Goal: Task Accomplishment & Management: Manage account settings

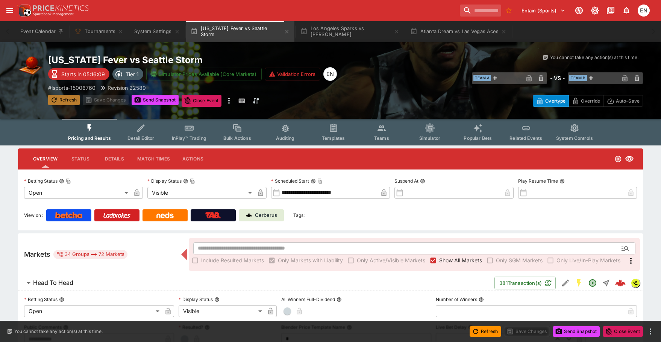
click at [71, 99] on button "Refresh" at bounding box center [64, 100] width 32 height 11
click at [375, 130] on button "Teams" at bounding box center [382, 132] width 48 height 27
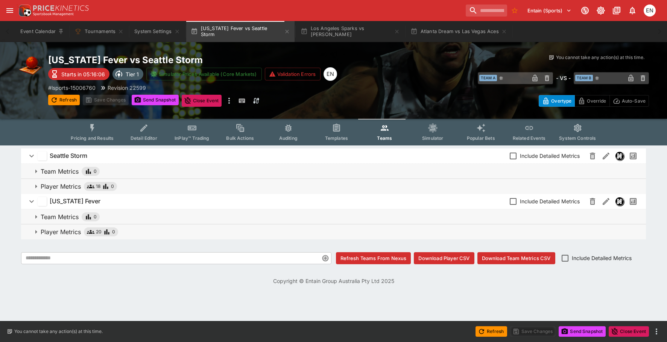
click at [75, 188] on p "Player Metrics" at bounding box center [61, 186] width 40 height 9
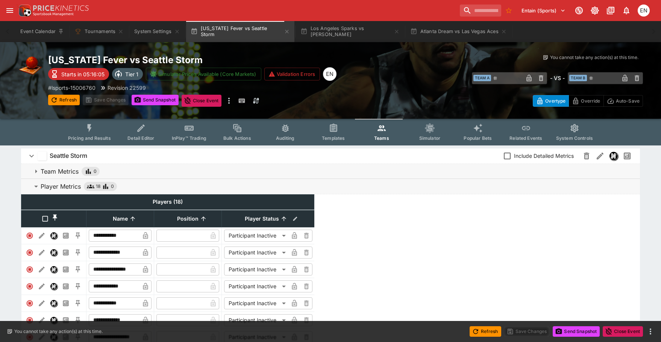
click at [75, 188] on p "Player Metrics" at bounding box center [61, 186] width 40 height 9
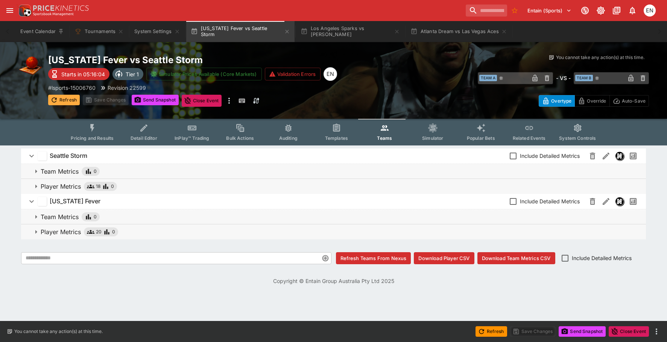
click at [65, 102] on button "Refresh" at bounding box center [64, 100] width 32 height 11
click at [90, 131] on icon "Event type filters" at bounding box center [93, 128] width 10 height 10
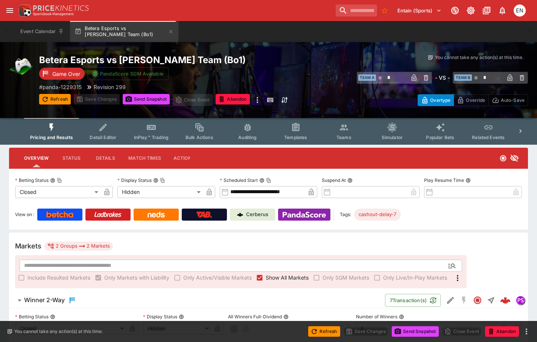
scroll to position [205, 0]
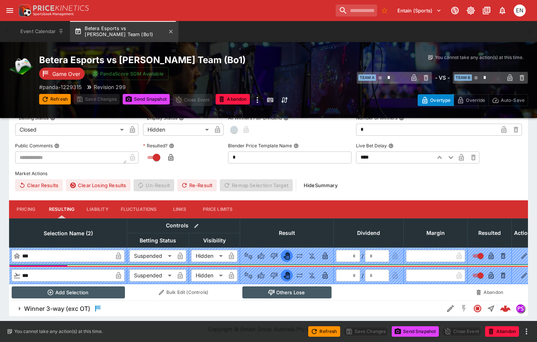
click at [167, 27] on button "Betera Esports vs Leo Team (Bo1)" at bounding box center [124, 31] width 108 height 21
click at [169, 33] on icon "button" at bounding box center [171, 32] width 6 height 6
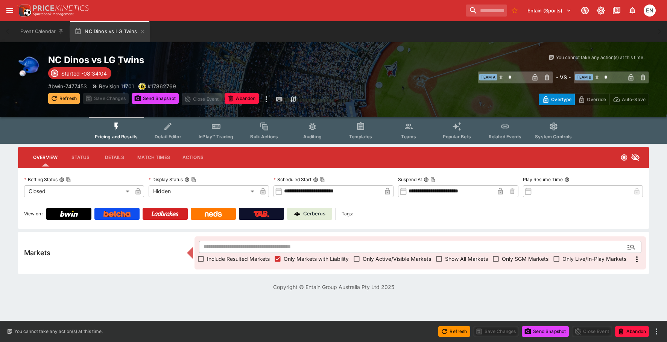
click at [70, 100] on button "Refresh" at bounding box center [64, 98] width 32 height 11
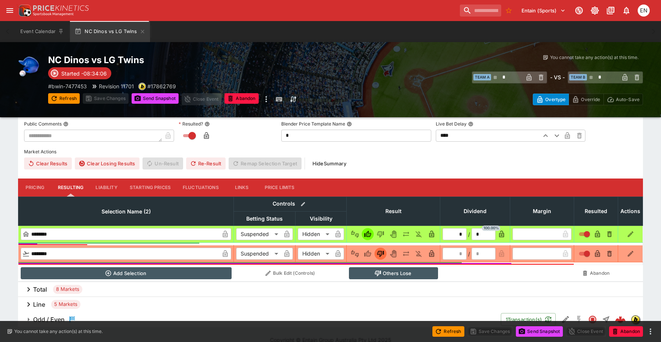
scroll to position [213, 0]
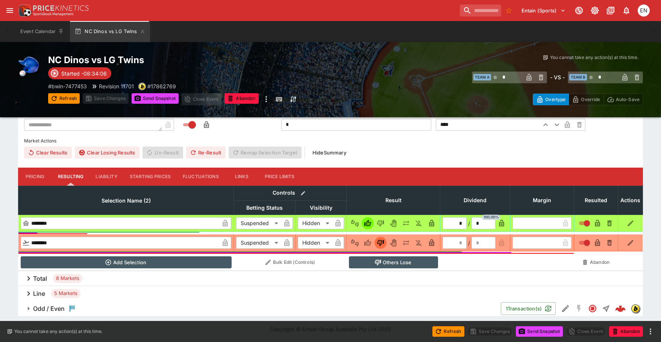
drag, startPoint x: 48, startPoint y: 309, endPoint x: 109, endPoint y: 253, distance: 83.3
click at [48, 309] on h6 "Odd / Even" at bounding box center [49, 309] width 32 height 8
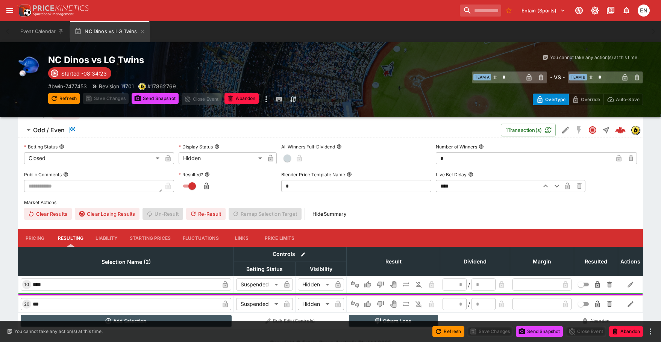
scroll to position [405, 0]
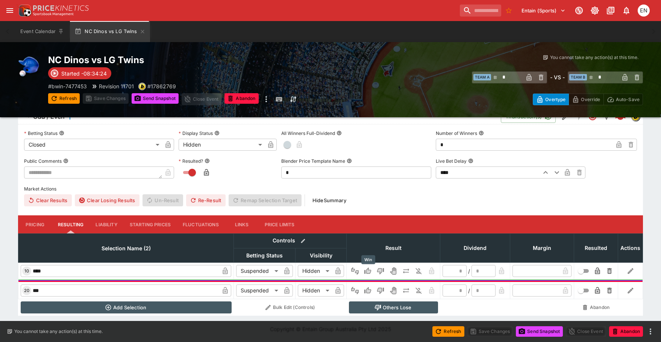
click at [365, 270] on icon "Win" at bounding box center [368, 271] width 8 height 8
type input "*"
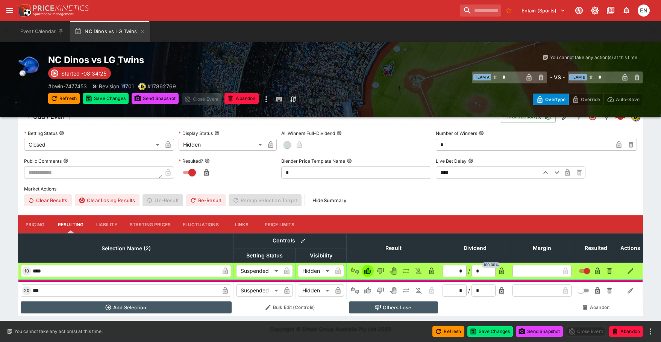
click at [395, 308] on button "Others Lose" at bounding box center [393, 308] width 89 height 12
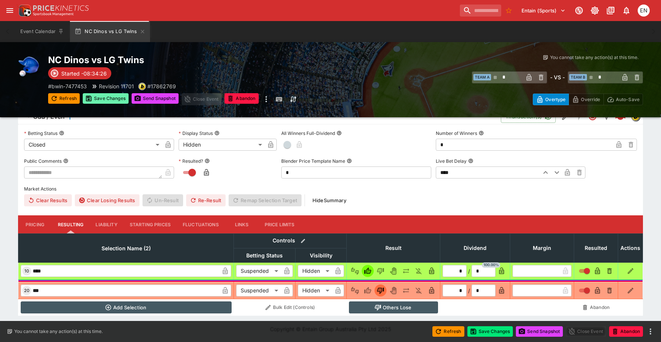
click at [105, 99] on button "Save Changes" at bounding box center [106, 98] width 46 height 11
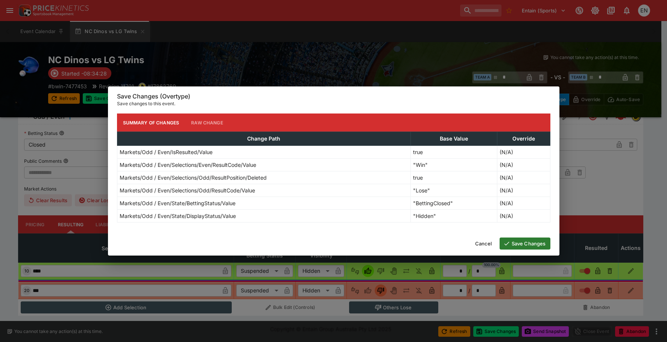
click at [504, 242] on icon "button" at bounding box center [506, 243] width 7 height 7
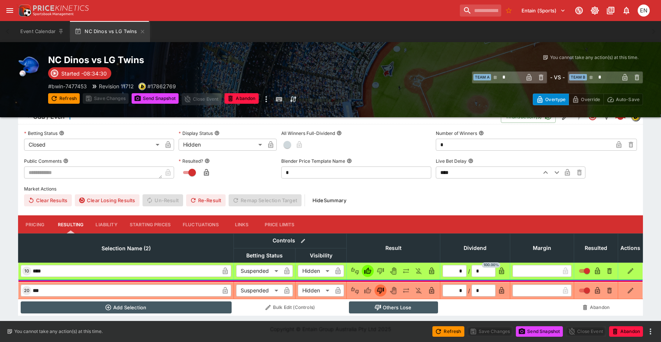
click at [156, 99] on button "Send Snapshot" at bounding box center [155, 98] width 47 height 11
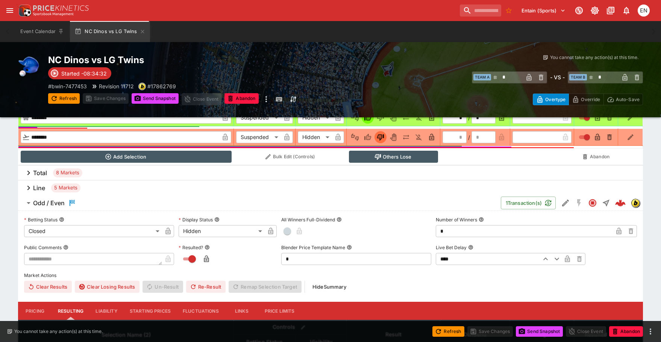
scroll to position [292, 0]
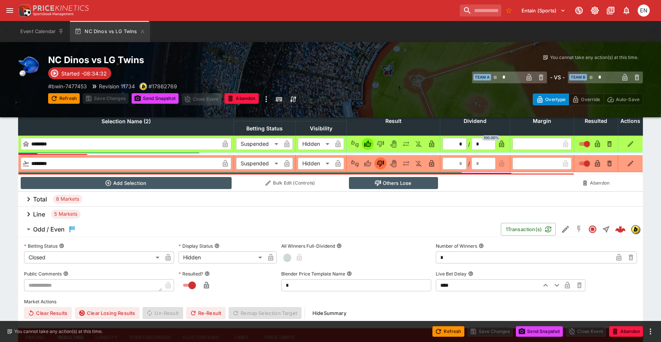
click at [47, 217] on div "Line 5 Markets" at bounding box center [330, 214] width 625 height 15
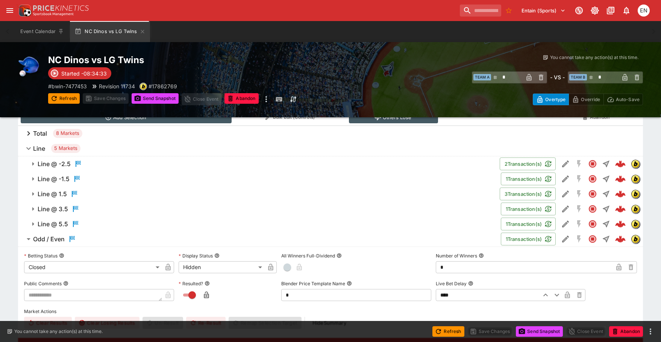
scroll to position [368, 0]
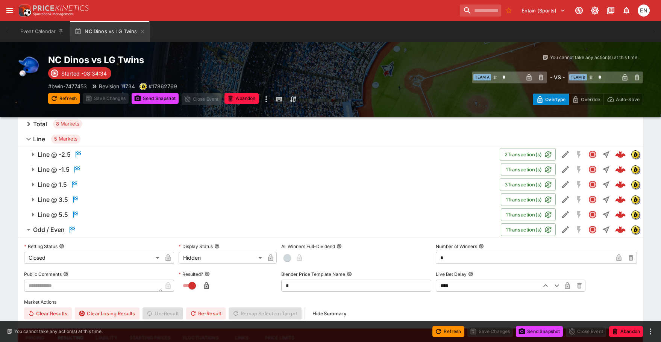
click at [54, 213] on h6 "Line @ 5.5" at bounding box center [53, 215] width 30 height 8
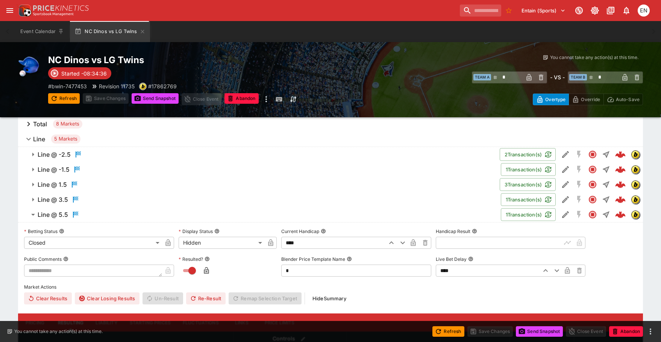
click at [53, 199] on h6 "Line @ 3.5" at bounding box center [53, 200] width 30 height 8
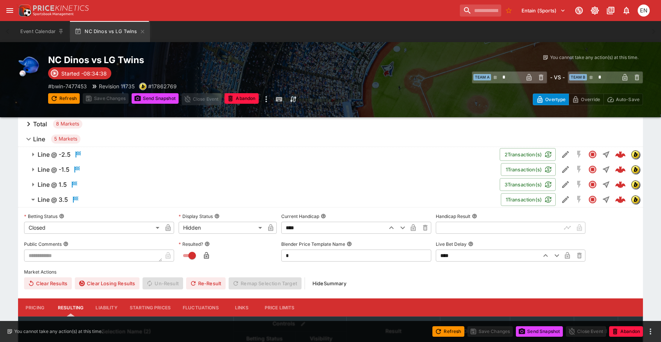
click at [52, 179] on button "Line @ 1.5" at bounding box center [259, 184] width 482 height 15
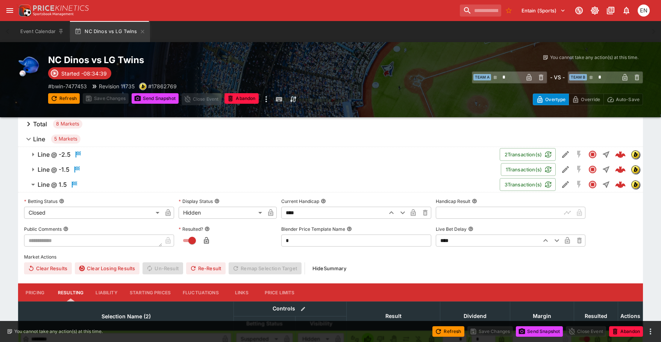
click at [52, 166] on h6 "Line @ -1.5" at bounding box center [54, 170] width 32 height 8
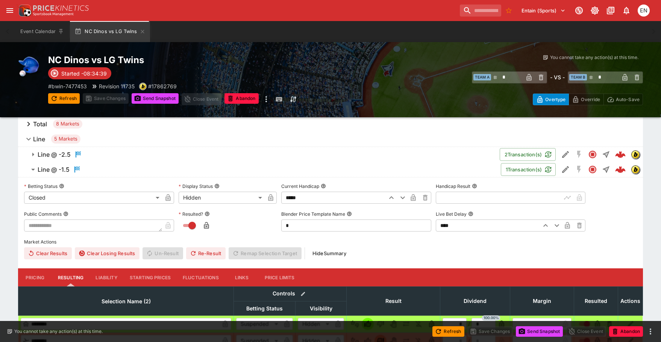
click at [52, 155] on h6 "Line @ -2.5" at bounding box center [54, 155] width 33 height 8
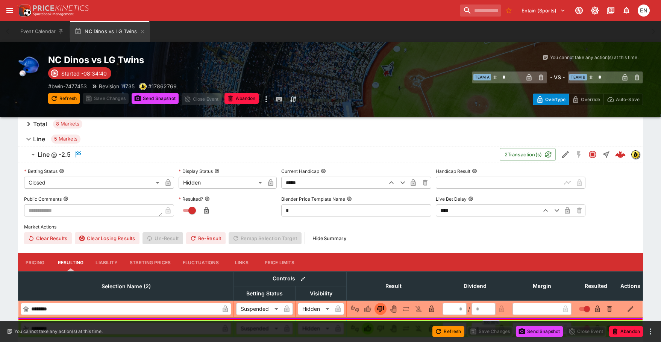
click at [40, 123] on h6 "Total" at bounding box center [40, 124] width 14 height 8
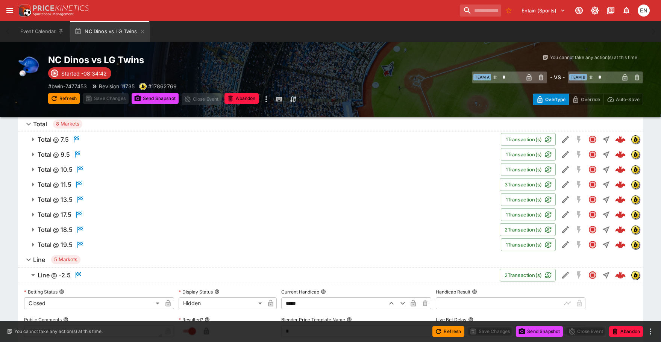
click at [48, 243] on h6 "Total @ 19.5" at bounding box center [55, 245] width 35 height 8
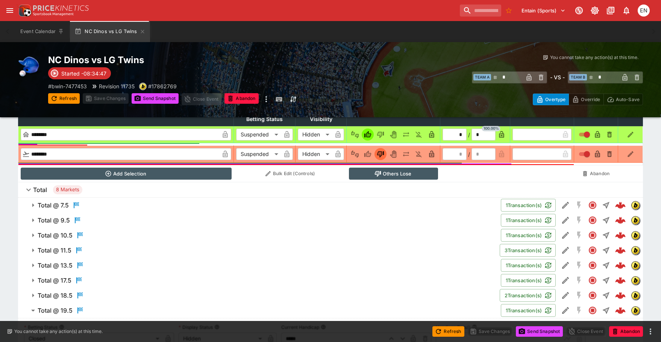
scroll to position [292, 0]
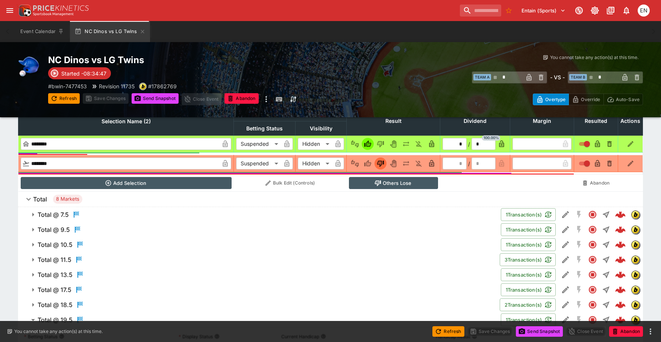
click at [43, 232] on h6 "Total @ 9.5" at bounding box center [54, 230] width 32 height 8
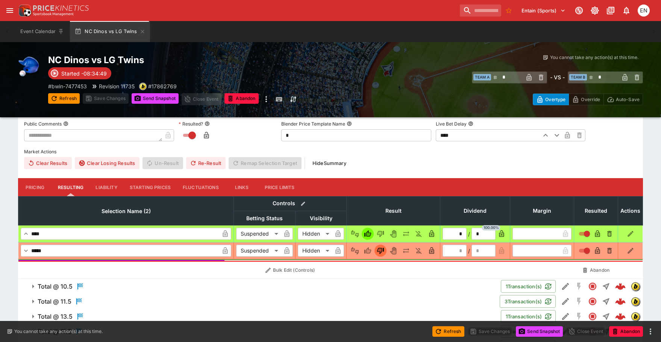
scroll to position [217, 0]
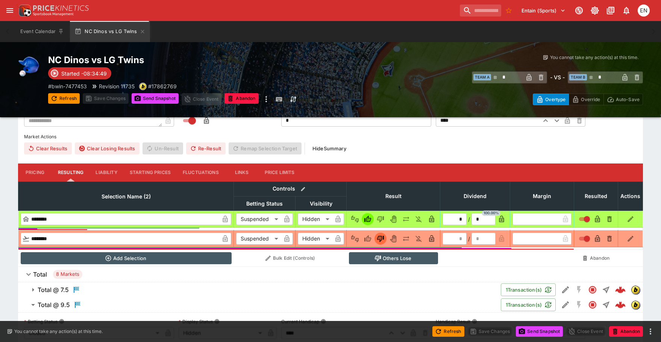
drag, startPoint x: 158, startPoint y: 97, endPoint x: 160, endPoint y: 64, distance: 33.1
click at [159, 95] on button "Send Snapshot" at bounding box center [155, 98] width 47 height 11
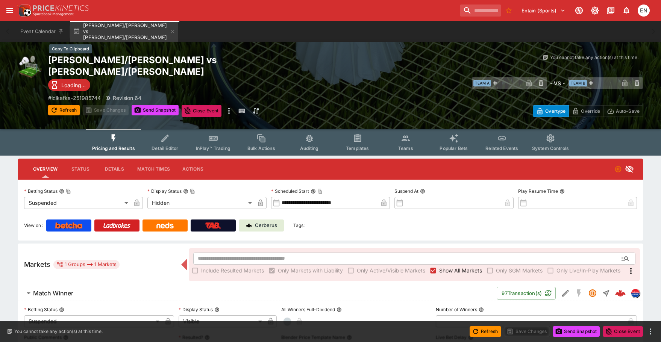
click at [153, 61] on h2 "[PERSON_NAME]/[PERSON_NAME] vs [PERSON_NAME]/[PERSON_NAME]" at bounding box center [197, 65] width 298 height 23
click at [115, 160] on button "Details" at bounding box center [114, 169] width 34 height 18
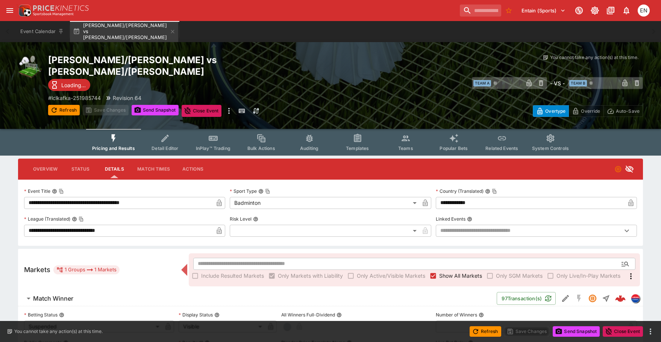
click at [47, 160] on button "Overview" at bounding box center [45, 169] width 36 height 18
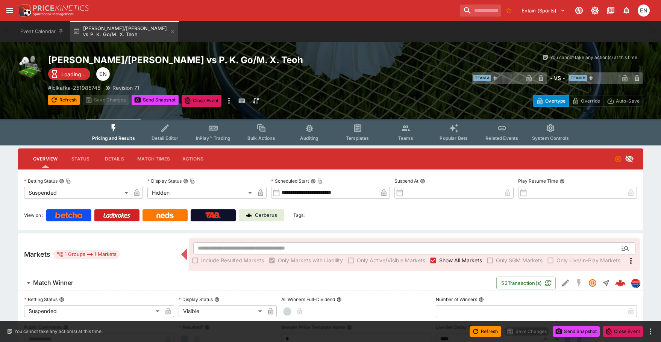
click at [119, 158] on button "Details" at bounding box center [114, 159] width 34 height 18
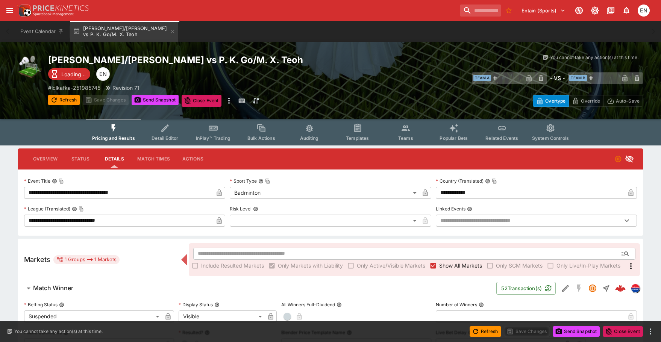
click at [114, 134] on button "Pricing and Results" at bounding box center [113, 132] width 55 height 27
click at [54, 158] on button "Overview" at bounding box center [45, 159] width 36 height 18
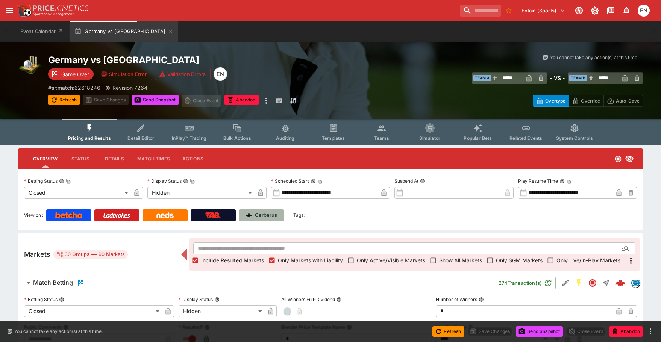
click at [259, 213] on p "Cerberus" at bounding box center [266, 216] width 22 height 8
click at [185, 156] on button "Actions" at bounding box center [193, 159] width 34 height 18
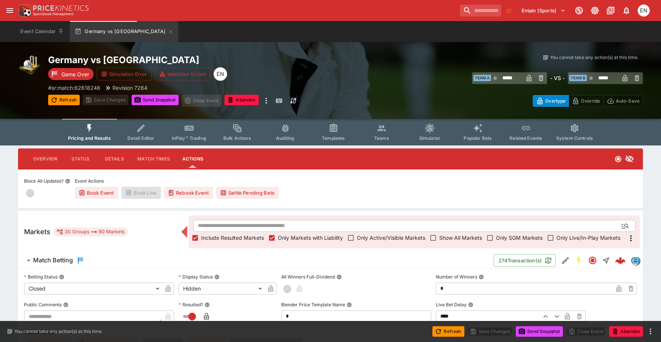
click at [252, 194] on button "Settle Pending Bets" at bounding box center [247, 193] width 63 height 12
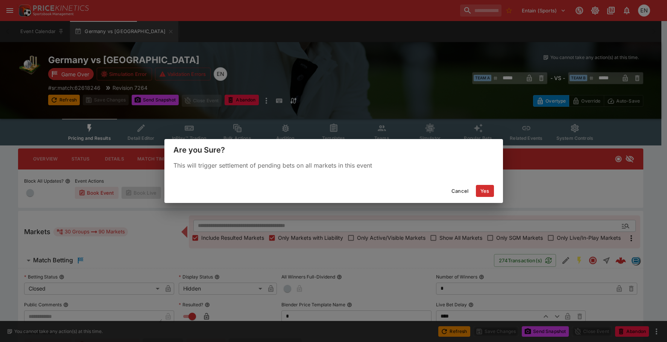
click at [489, 189] on button "Yes" at bounding box center [485, 191] width 18 height 12
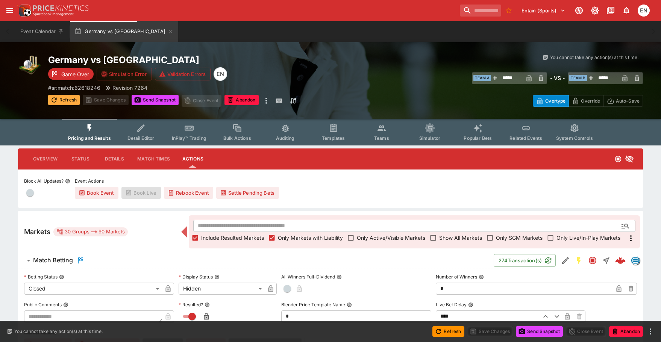
click at [58, 100] on button "Refresh" at bounding box center [64, 100] width 32 height 11
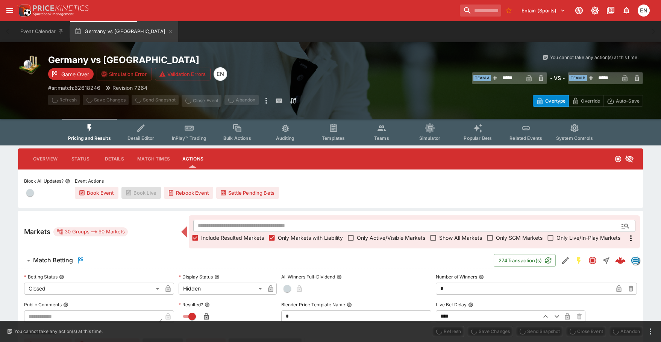
click at [146, 99] on span "Send Snapshot" at bounding box center [155, 101] width 47 height 12
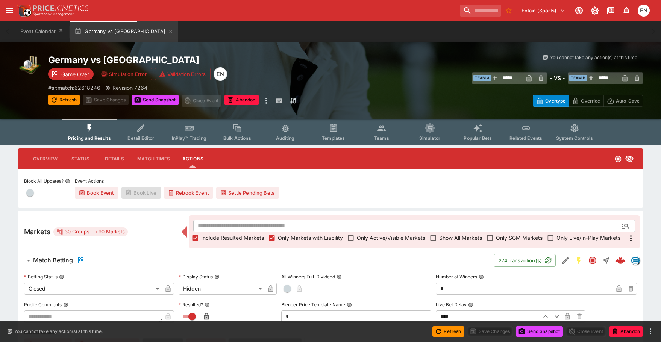
click at [62, 259] on h6 "Match Betting" at bounding box center [53, 261] width 40 height 8
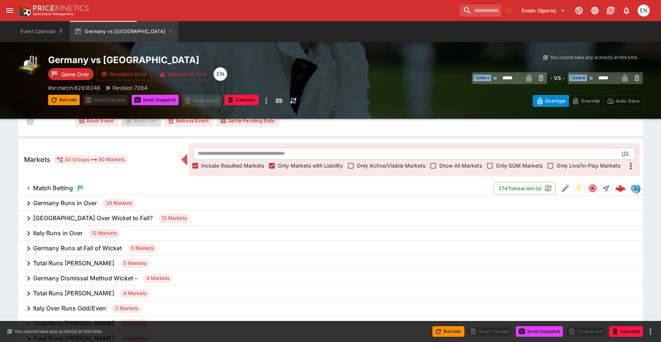
scroll to position [75, 0]
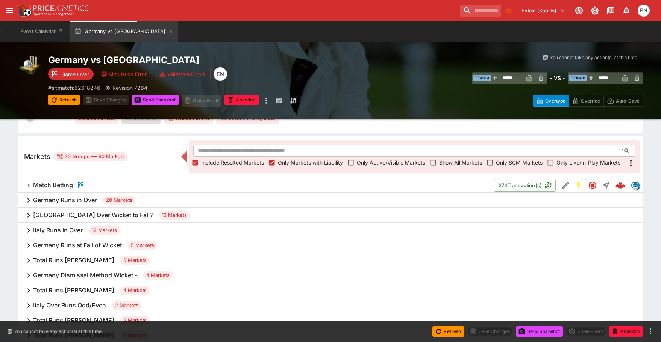
click at [56, 227] on h6 "Italy Runs in Over" at bounding box center [58, 230] width 50 height 8
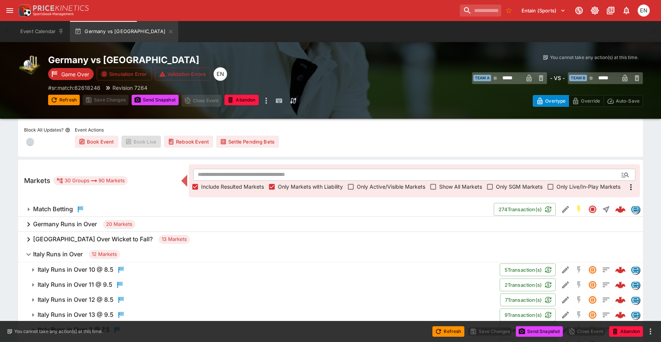
scroll to position [38, 0]
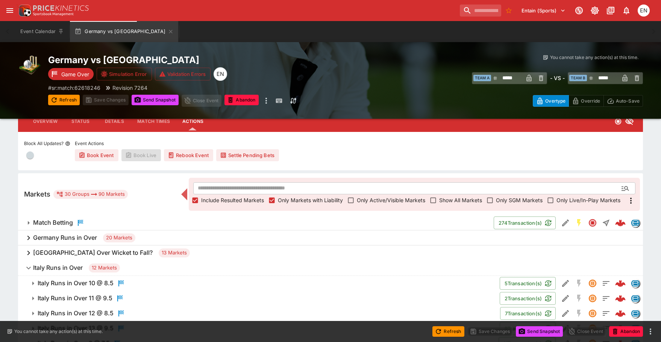
click at [63, 267] on h6 "Italy Runs in Over" at bounding box center [58, 268] width 50 height 8
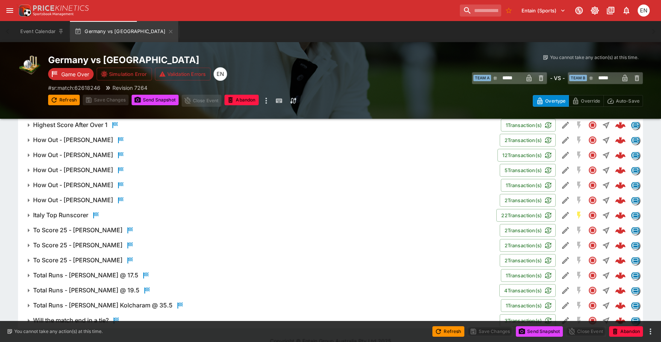
scroll to position [388, 0]
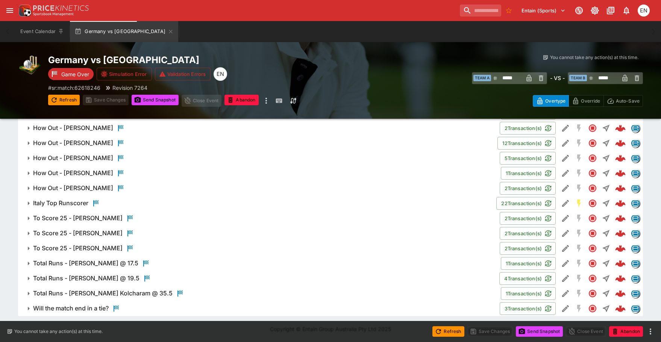
click at [55, 205] on h6 "Italy Top Runscorer" at bounding box center [60, 203] width 55 height 8
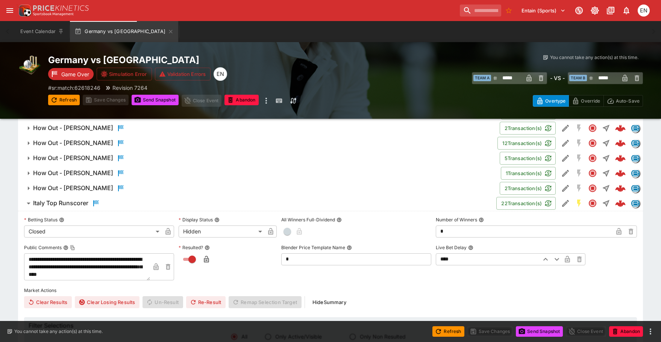
click at [64, 207] on h6 "Italy Top Runscorer" at bounding box center [60, 203] width 55 height 8
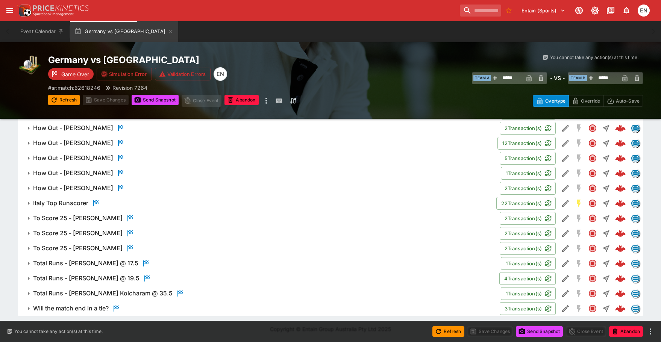
click at [75, 311] on h6 "Will the match end in a tie?" at bounding box center [71, 309] width 76 height 8
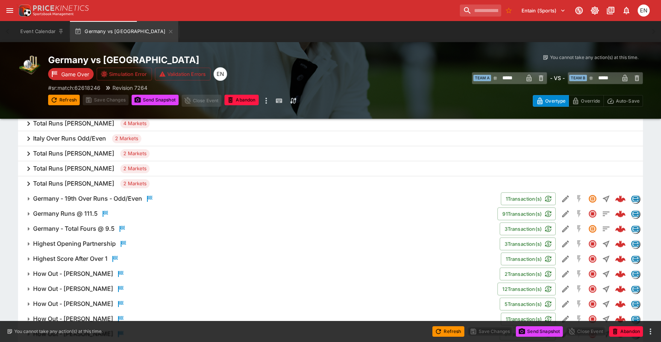
scroll to position [238, 0]
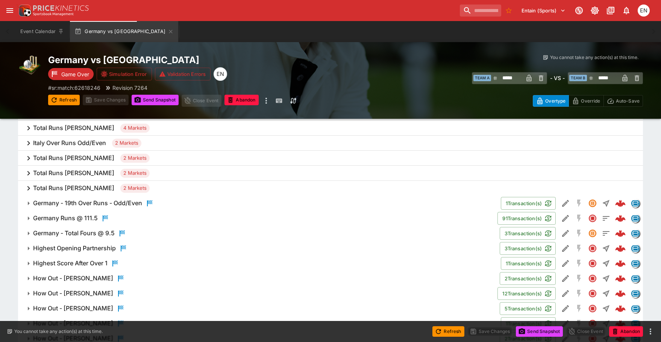
click at [62, 202] on h6 "Germany - 19th Over Runs - Odd/Even" at bounding box center [87, 203] width 109 height 8
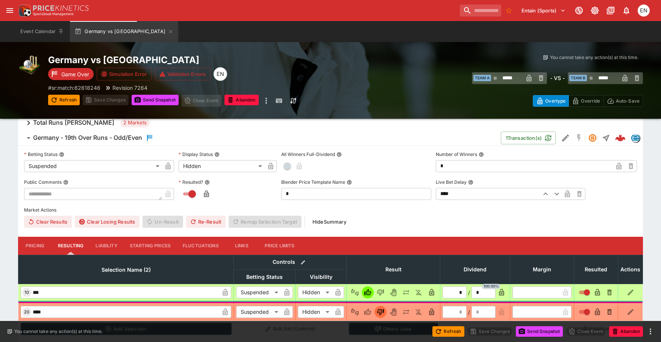
scroll to position [163, 0]
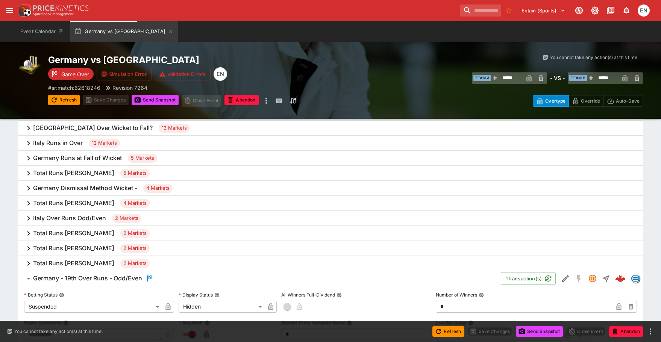
click at [65, 217] on h6 "Italy Over Runs Odd/Even" at bounding box center [69, 218] width 73 height 8
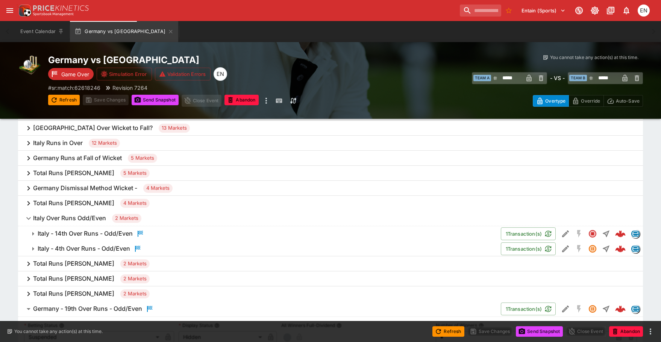
click at [72, 232] on h6 "Italy - 14th Over Runs - Odd/Even" at bounding box center [85, 234] width 95 height 8
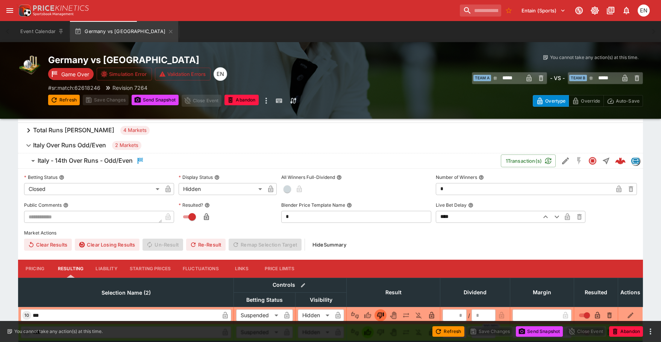
scroll to position [87, 0]
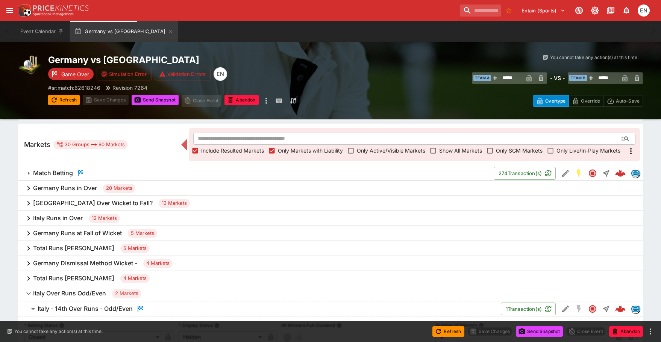
click at [65, 190] on h6 "Germany Runs in Over" at bounding box center [65, 188] width 64 height 8
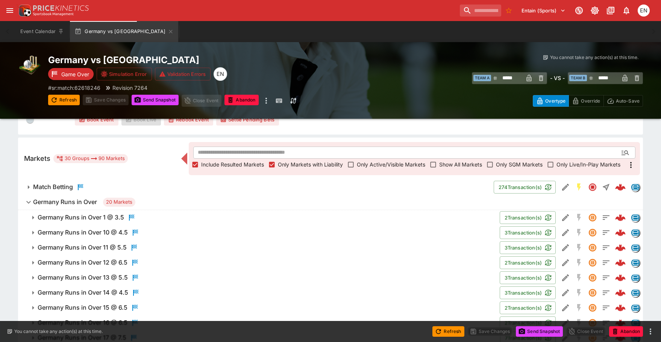
scroll to position [0, 0]
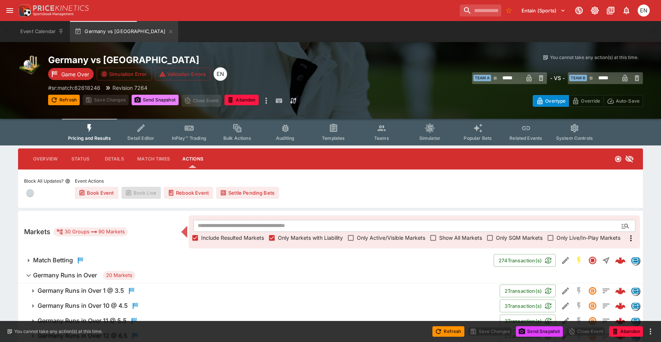
click at [152, 99] on button "Send Snapshot" at bounding box center [155, 100] width 47 height 11
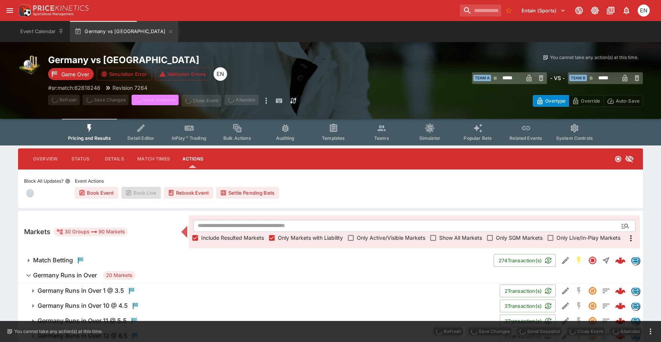
click at [152, 99] on span "Send Snapshot" at bounding box center [155, 101] width 47 height 12
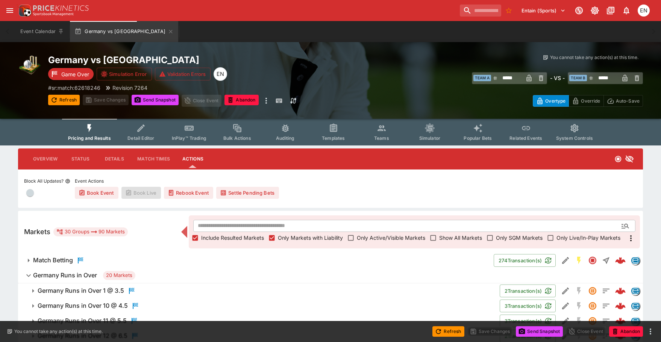
click at [239, 191] on button "Settle Pending Bets" at bounding box center [247, 193] width 63 height 12
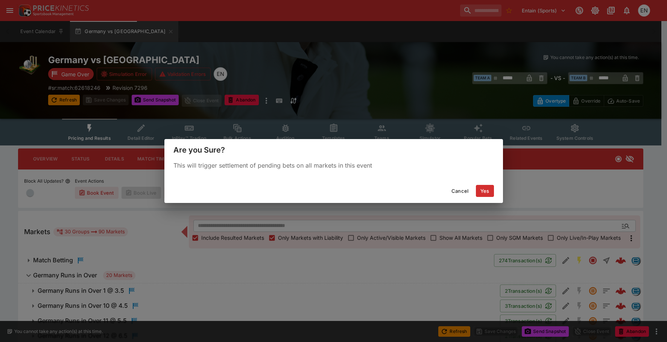
click at [487, 189] on button "Yes" at bounding box center [485, 191] width 18 height 12
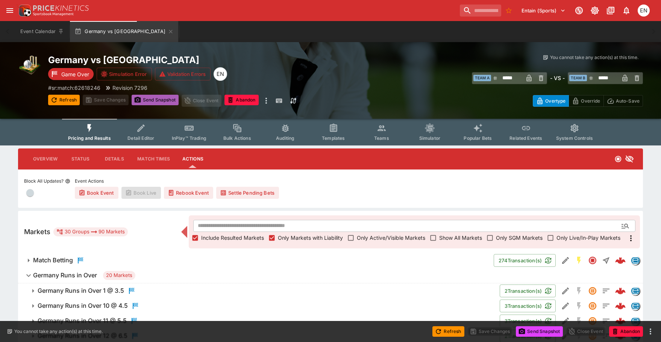
click at [157, 99] on button "Send Snapshot" at bounding box center [155, 100] width 47 height 11
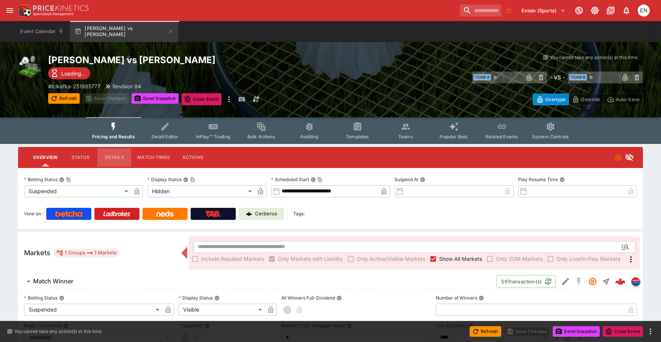
click at [120, 160] on button "Details" at bounding box center [114, 158] width 34 height 18
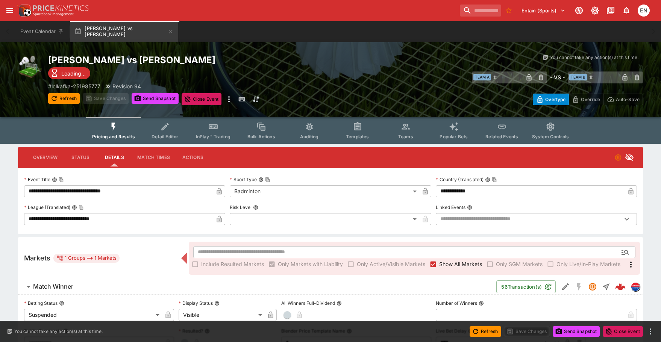
click at [43, 158] on button "Overview" at bounding box center [45, 158] width 36 height 18
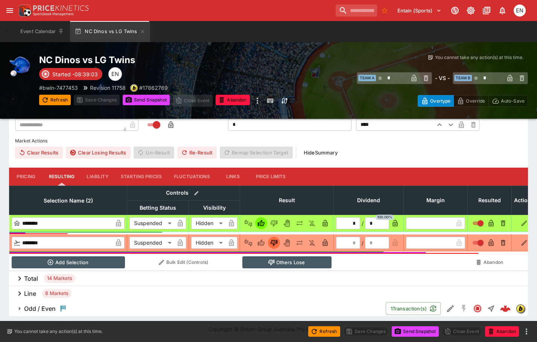
scroll to position [238, 0]
click at [47, 308] on h6 "Odd / Even" at bounding box center [40, 309] width 32 height 8
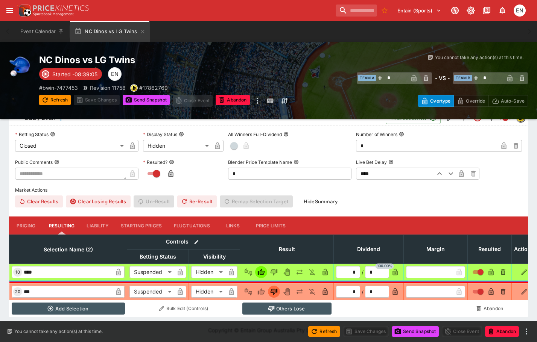
scroll to position [426, 0]
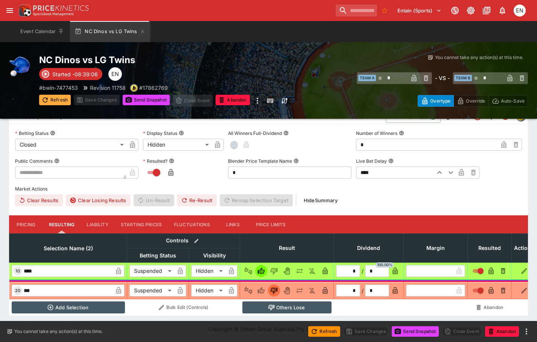
click at [55, 99] on button "Refresh" at bounding box center [55, 100] width 32 height 11
click at [147, 99] on button "Send Snapshot" at bounding box center [146, 100] width 47 height 11
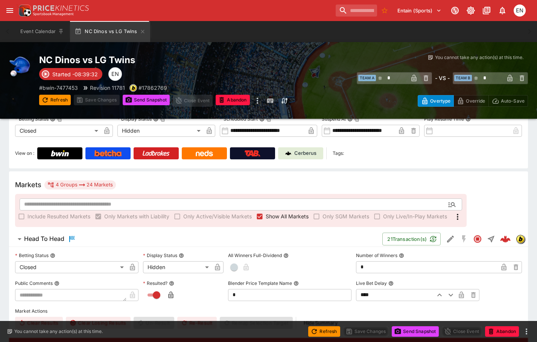
scroll to position [0, 0]
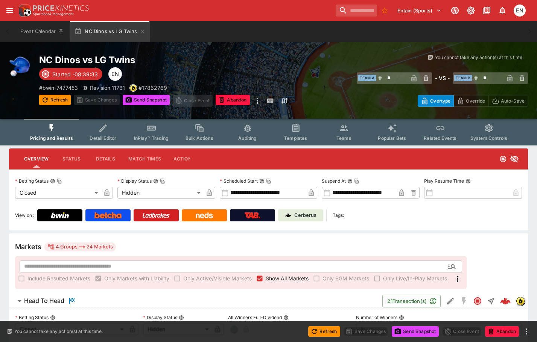
click at [306, 218] on p "Cerberus" at bounding box center [305, 216] width 22 height 8
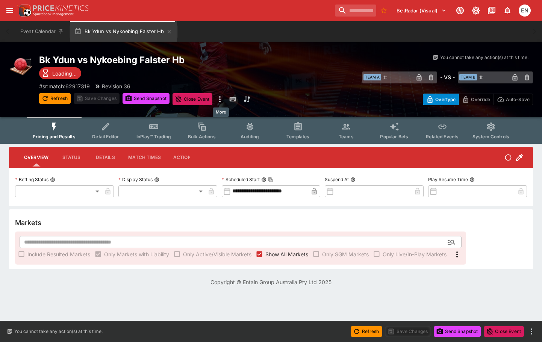
click at [222, 98] on icon "more" at bounding box center [220, 99] width 9 height 9
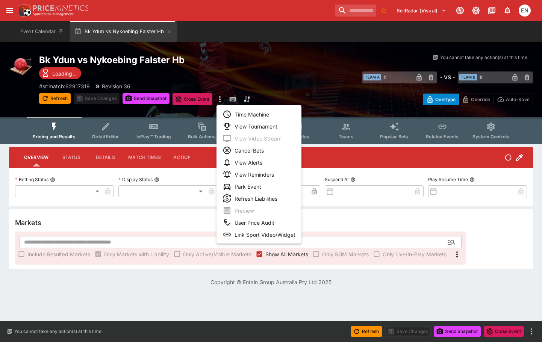
click at [262, 235] on li "Link Sport Video/Widget" at bounding box center [259, 235] width 85 height 12
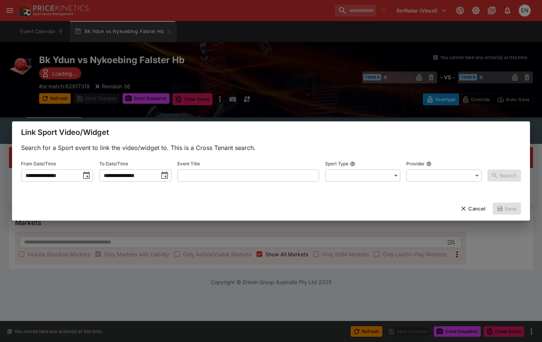
type input "**********"
type input "********"
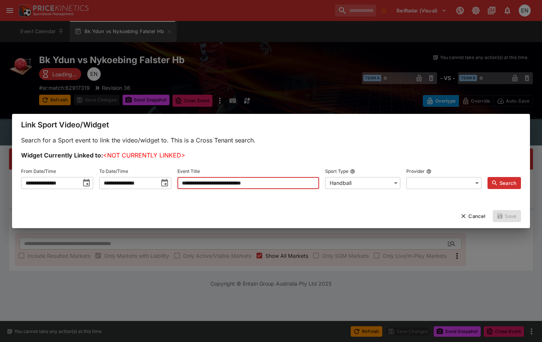
drag, startPoint x: 242, startPoint y: 182, endPoint x: 308, endPoint y: 178, distance: 67.1
click at [308, 178] on input "**********" at bounding box center [249, 183] width 142 height 12
click at [514, 178] on button "Search" at bounding box center [504, 183] width 33 height 12
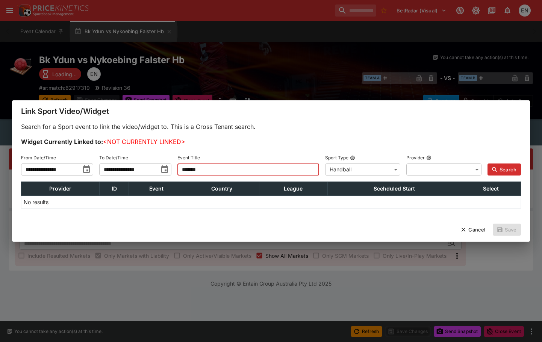
click at [228, 168] on input "*******" at bounding box center [249, 170] width 142 height 12
type input "****"
click at [495, 167] on icon "button" at bounding box center [494, 169] width 5 height 5
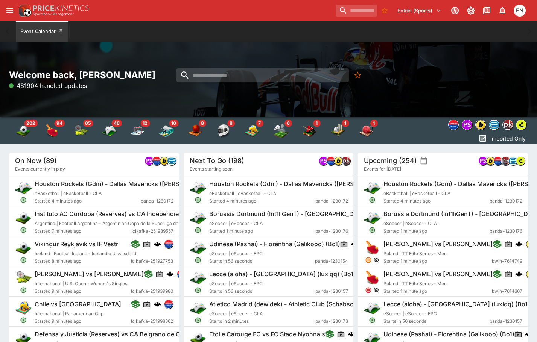
drag, startPoint x: 226, startPoint y: 34, endPoint x: 252, endPoint y: 34, distance: 26.0
click at [226, 34] on div "Event Calendar" at bounding box center [268, 31] width 507 height 21
click at [168, 31] on div "Event Calendar" at bounding box center [268, 31] width 507 height 21
click at [129, 25] on div "Event Calendar" at bounding box center [268, 31] width 507 height 21
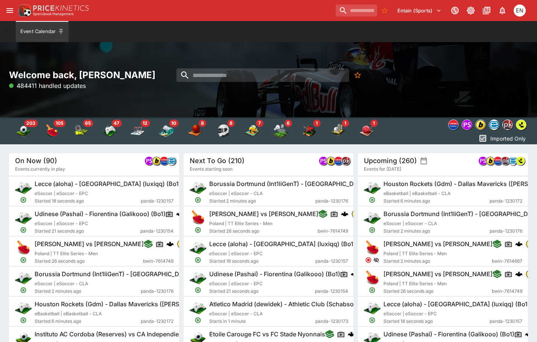
click at [141, 38] on div "Event Calendar" at bounding box center [268, 31] width 507 height 21
click at [173, 44] on div "Welcome back, [PERSON_NAME] 484649 handled updates" at bounding box center [268, 79] width 537 height 75
click at [173, 44] on div "Welcome back, [PERSON_NAME] 484985 handled updates" at bounding box center [268, 79] width 537 height 75
click at [264, 41] on div "Event Calendar" at bounding box center [268, 31] width 507 height 21
click at [176, 15] on div "Entain (Sports) 1 EN" at bounding box center [272, 10] width 511 height 17
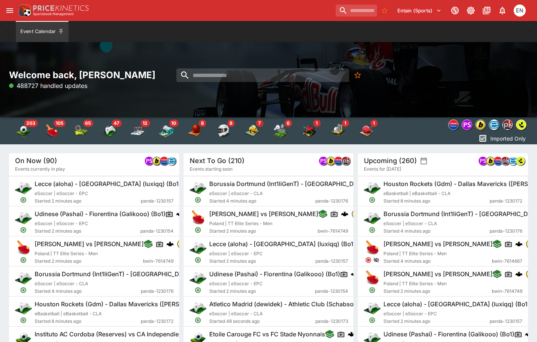
click at [171, 36] on div "Event Calendar" at bounding box center [268, 31] width 507 height 21
click at [173, 35] on div "Event Calendar" at bounding box center [268, 31] width 507 height 21
click at [234, 21] on div "Event Calendar" at bounding box center [268, 31] width 507 height 21
click at [225, 26] on div "Event Calendar" at bounding box center [268, 31] width 507 height 21
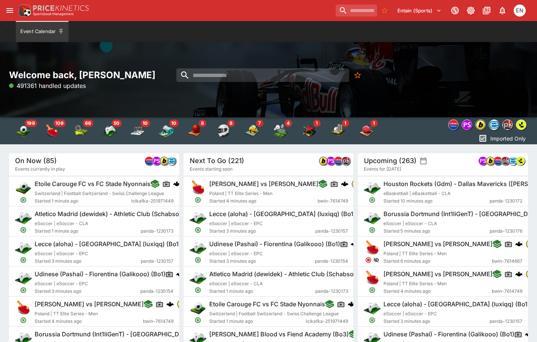
click at [223, 40] on div "Event Calendar" at bounding box center [268, 31] width 507 height 21
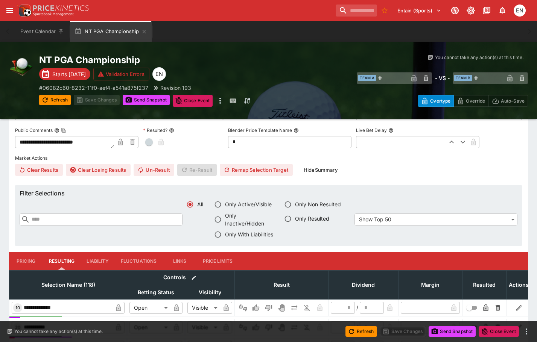
scroll to position [263, 0]
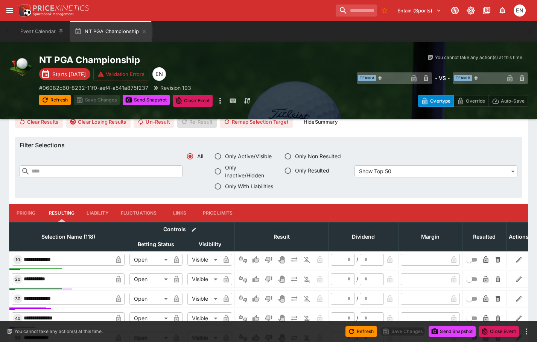
click at [90, 217] on button "Liability" at bounding box center [98, 213] width 34 height 18
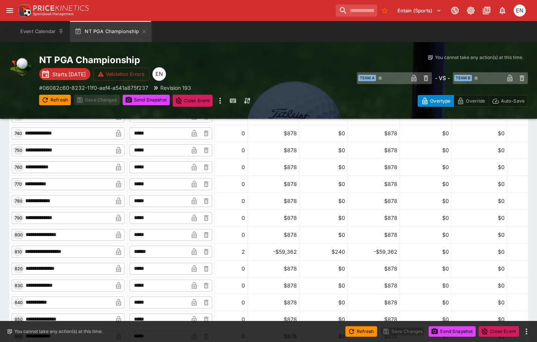
scroll to position [1730, 0]
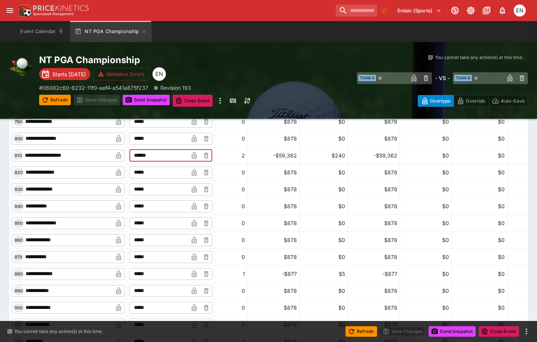
drag, startPoint x: 171, startPoint y: 154, endPoint x: 142, endPoint y: 155, distance: 29.0
click at [142, 155] on input "******" at bounding box center [158, 156] width 59 height 12
click at [99, 104] on button "Save Changes" at bounding box center [97, 100] width 46 height 11
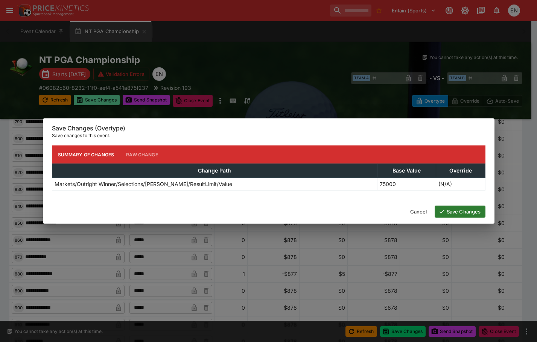
type input "******"
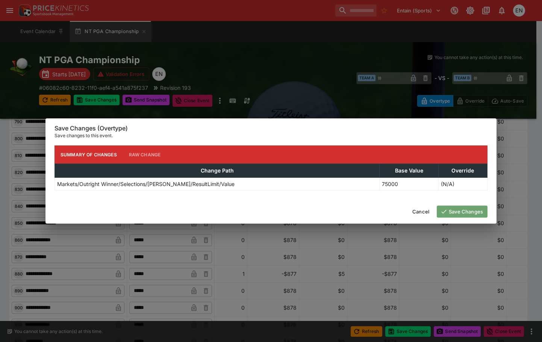
click at [215, 210] on button "Save Changes" at bounding box center [462, 212] width 51 height 12
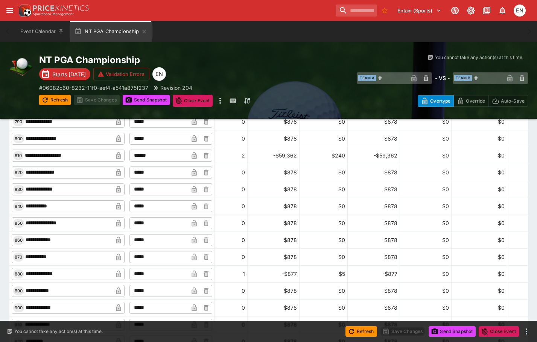
click at [147, 103] on button "Send Snapshot" at bounding box center [146, 100] width 47 height 11
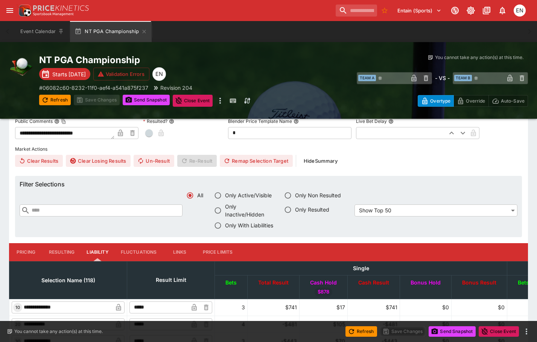
scroll to position [226, 0]
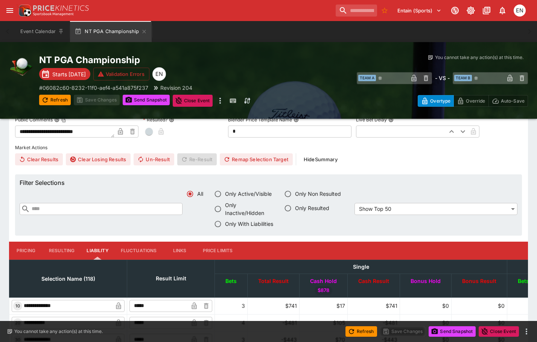
click at [26, 251] on button "Pricing" at bounding box center [26, 251] width 34 height 18
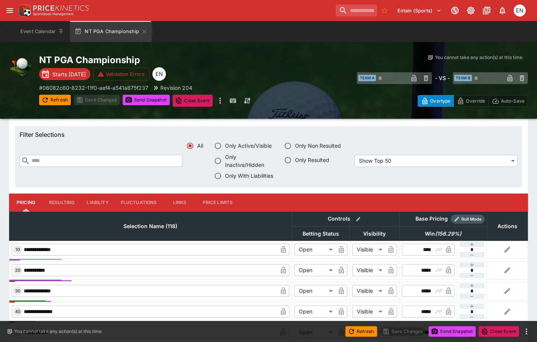
scroll to position [185, 0]
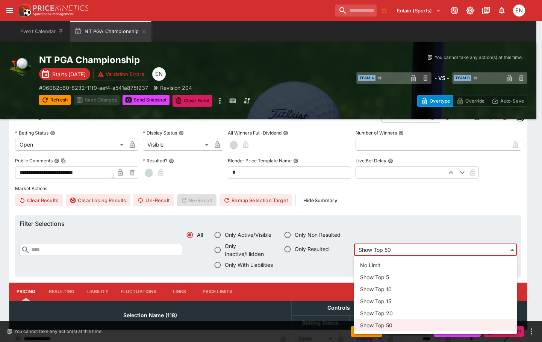
click at [215, 266] on li "No Limit" at bounding box center [435, 265] width 163 height 12
type input "****"
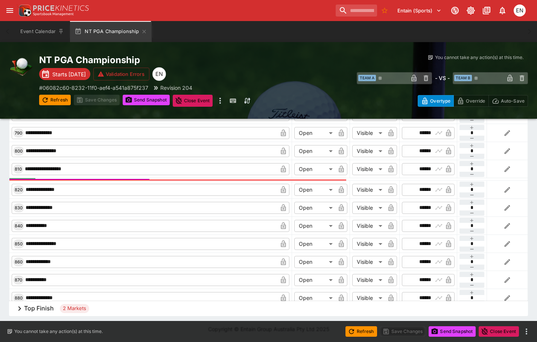
scroll to position [1429, 0]
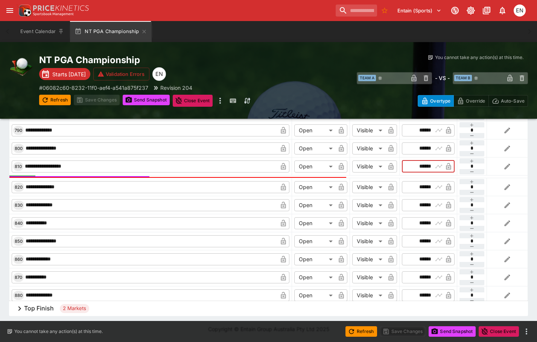
drag, startPoint x: 405, startPoint y: 166, endPoint x: 428, endPoint y: 159, distance: 23.6
click at [215, 159] on td "​ ****** ​" at bounding box center [428, 166] width 58 height 18
type input "******"
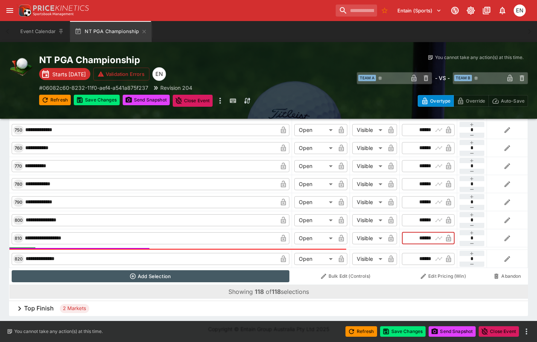
scroll to position [1204, 0]
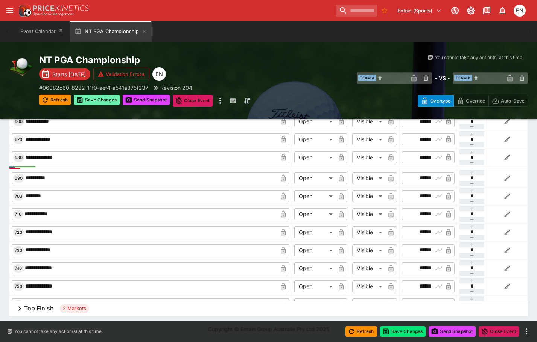
click at [111, 100] on button "Save Changes" at bounding box center [97, 100] width 46 height 11
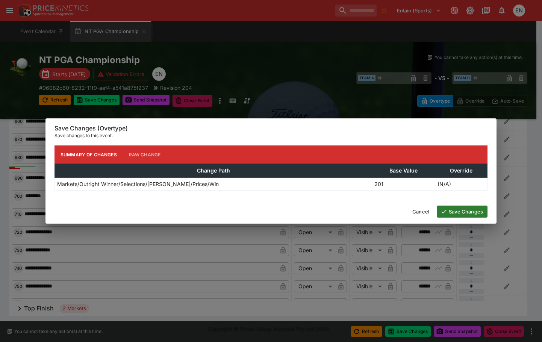
click at [215, 213] on button "Save Changes" at bounding box center [462, 212] width 51 height 12
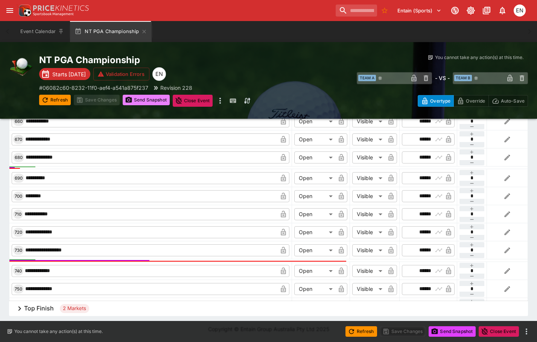
click at [148, 97] on button "Send Snapshot" at bounding box center [146, 100] width 47 height 11
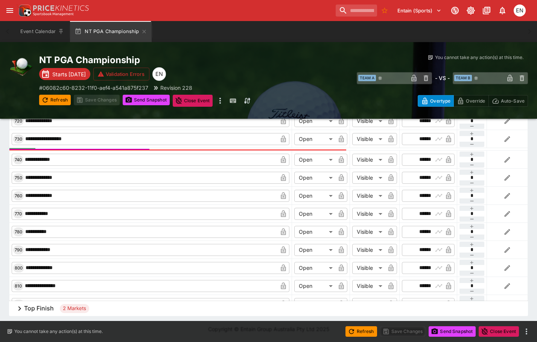
scroll to position [1317, 0]
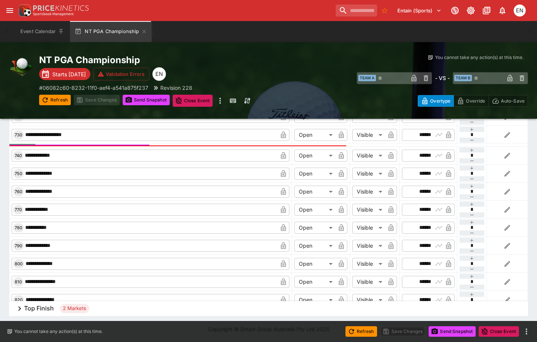
click at [49, 307] on h6 "Top Finish" at bounding box center [39, 309] width 30 height 8
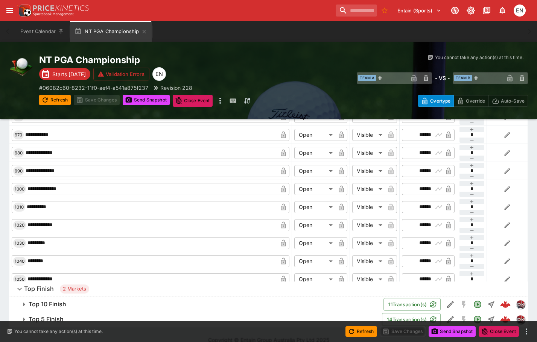
scroll to position [403, 0]
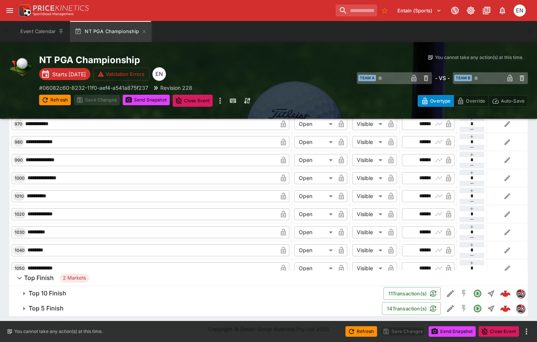
click at [45, 310] on h6 "Top 5 Finish" at bounding box center [46, 309] width 35 height 8
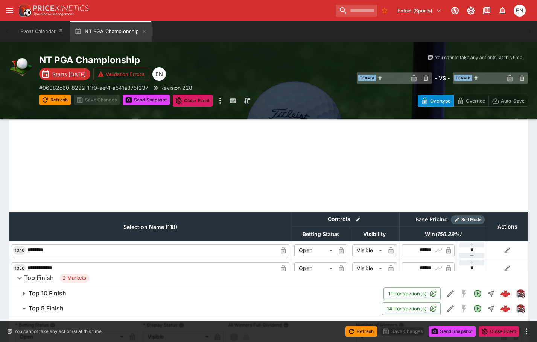
scroll to position [1881, 0]
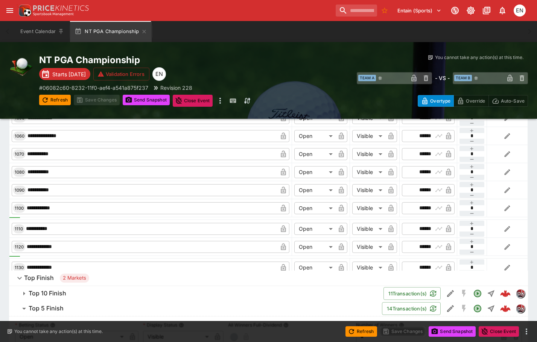
click at [49, 307] on h6 "Top 5 Finish" at bounding box center [46, 309] width 35 height 8
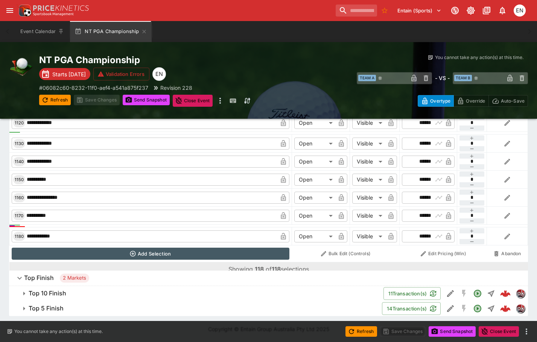
scroll to position [2008, 0]
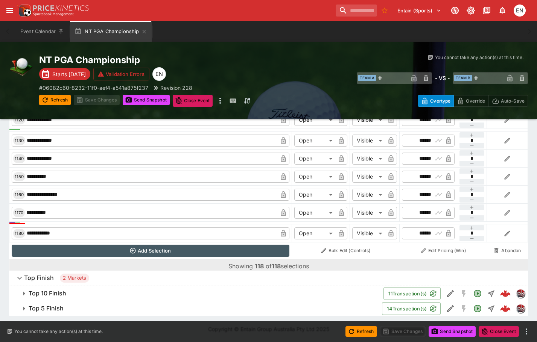
click at [56, 305] on h6 "Top 5 Finish" at bounding box center [46, 309] width 35 height 8
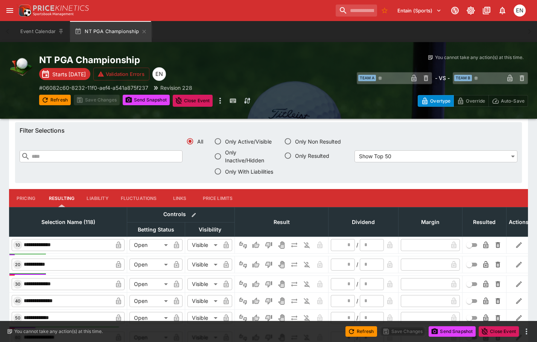
scroll to position [704, 0]
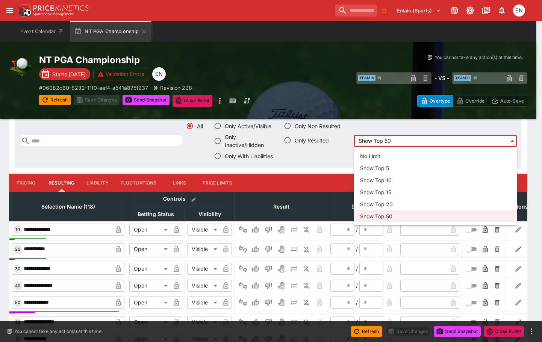
click at [215, 155] on li "No Limit" at bounding box center [435, 156] width 163 height 12
type input "****"
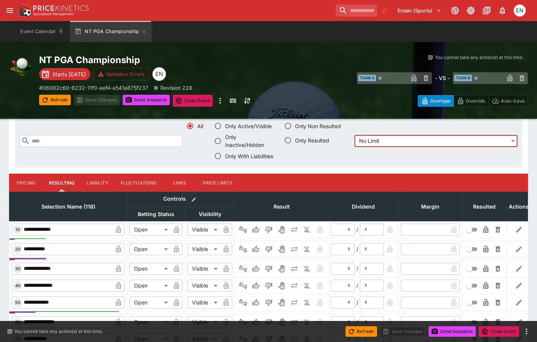
click at [28, 183] on button "Pricing" at bounding box center [26, 183] width 34 height 18
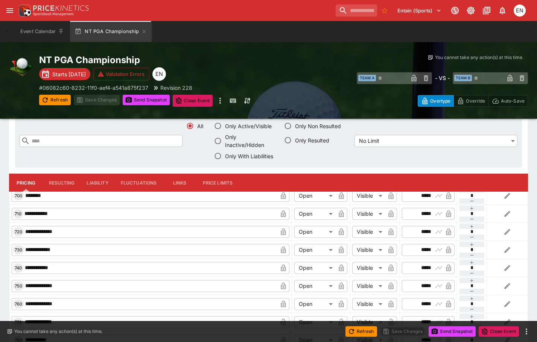
scroll to position [1392, 0]
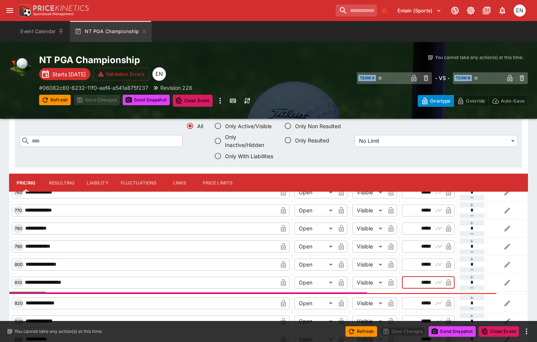
drag, startPoint x: 411, startPoint y: 281, endPoint x: 431, endPoint y: 276, distance: 20.9
click at [215, 277] on div "​ ***** ​" at bounding box center [428, 283] width 53 height 12
drag, startPoint x: 415, startPoint y: 283, endPoint x: 426, endPoint y: 277, distance: 12.8
click at [215, 277] on input "*****" at bounding box center [422, 283] width 22 height 12
type input "*****"
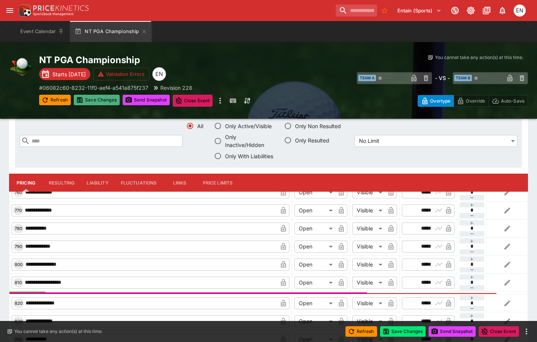
click at [101, 102] on button "Save Changes" at bounding box center [97, 100] width 46 height 11
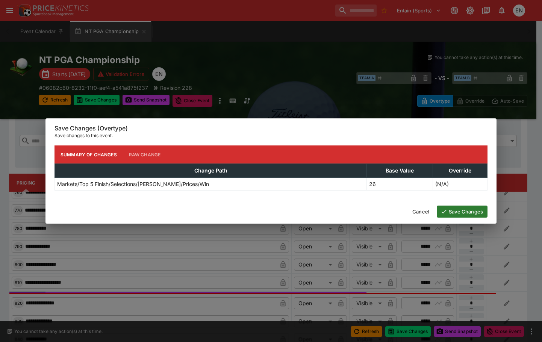
click at [215, 211] on icon "button" at bounding box center [444, 211] width 7 height 7
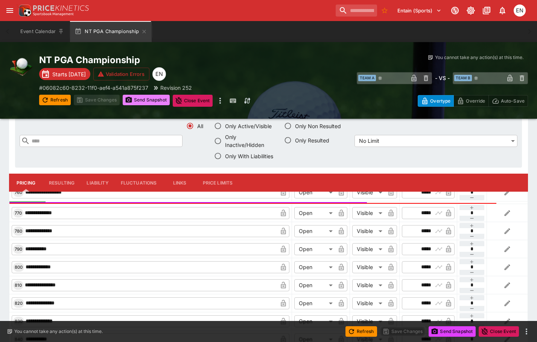
click at [158, 100] on button "Send Snapshot" at bounding box center [146, 100] width 47 height 11
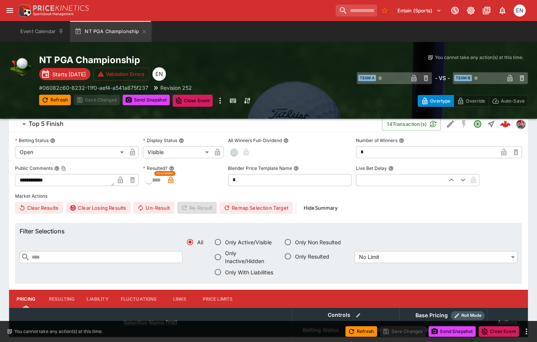
scroll to position [441, 0]
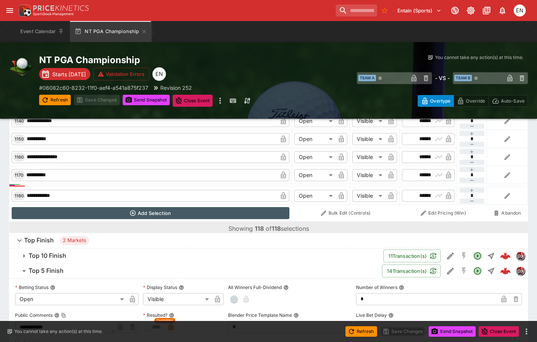
click at [39, 252] on h6 "Top 10 Finish" at bounding box center [48, 256] width 38 height 8
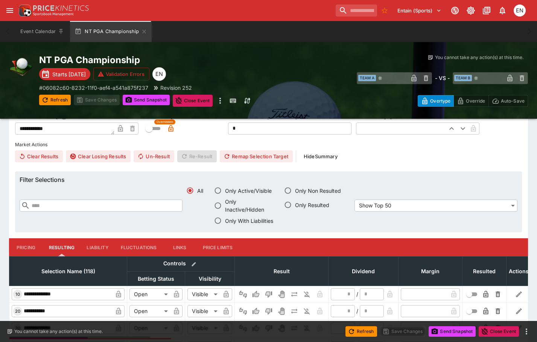
scroll to position [666, 0]
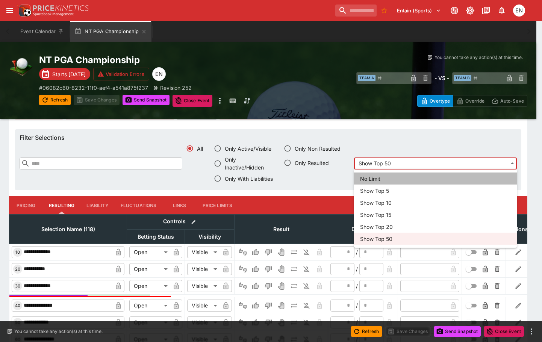
click at [215, 178] on li "No Limit" at bounding box center [435, 179] width 163 height 12
type input "****"
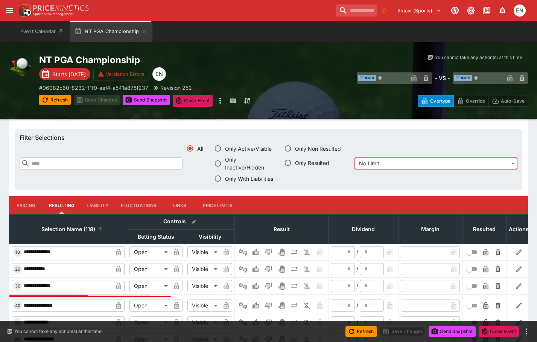
click at [63, 229] on span "Selection Name (118)" at bounding box center [68, 229] width 70 height 9
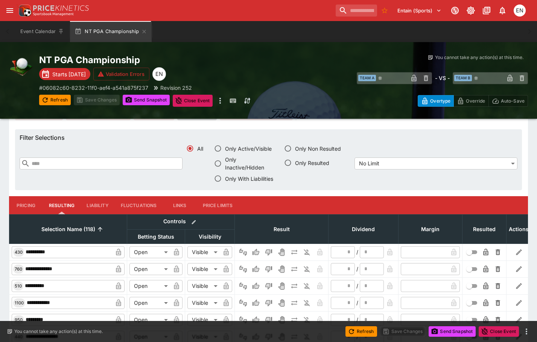
click at [21, 203] on button "Pricing" at bounding box center [26, 205] width 34 height 18
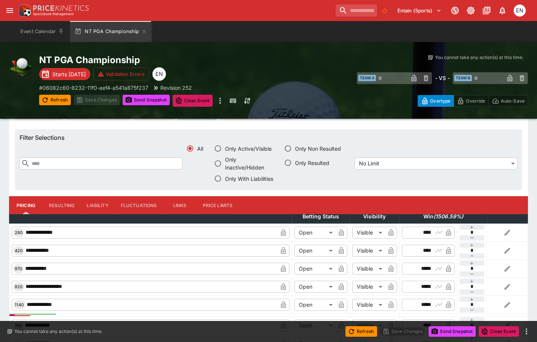
scroll to position [527, 0]
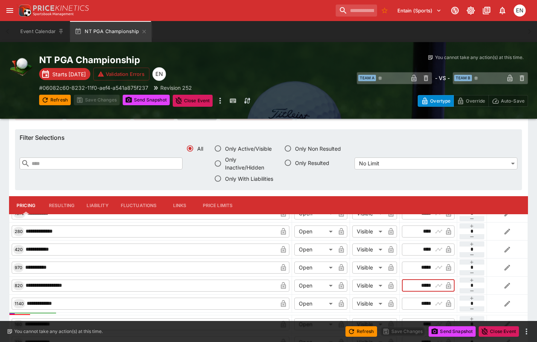
drag, startPoint x: 413, startPoint y: 286, endPoint x: 427, endPoint y: 280, distance: 15.2
click at [215, 280] on div "​ ***** ​" at bounding box center [428, 286] width 53 height 12
type input "*****"
click at [103, 102] on button "Save Changes" at bounding box center [97, 100] width 46 height 11
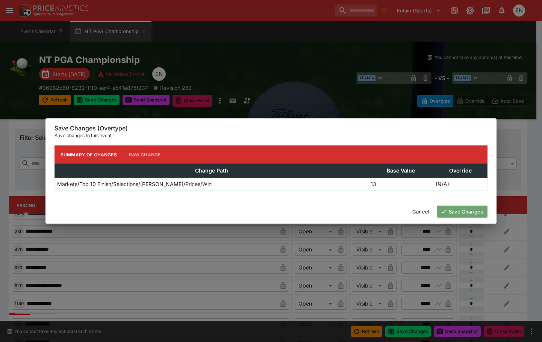
click at [215, 213] on button "Save Changes" at bounding box center [462, 212] width 51 height 12
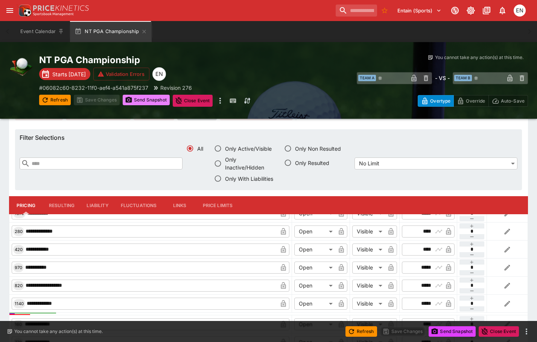
click at [143, 100] on button "Send Snapshot" at bounding box center [146, 100] width 47 height 11
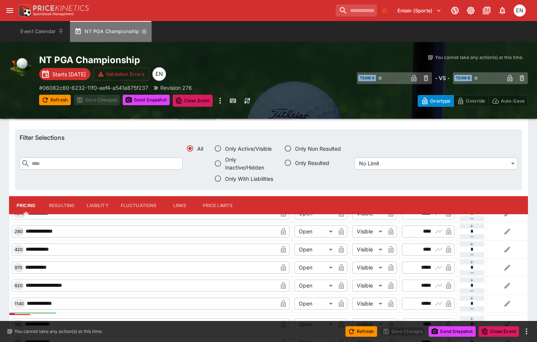
click at [143, 31] on icon "button" at bounding box center [144, 32] width 6 height 6
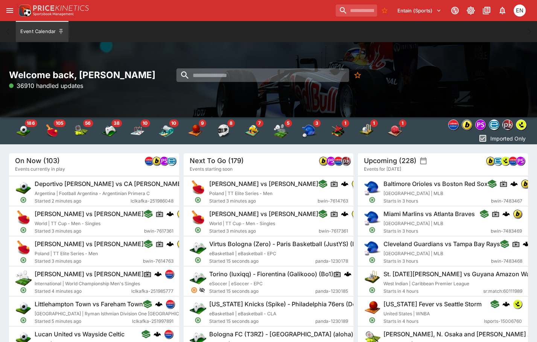
click at [215, 74] on input "search" at bounding box center [262, 75] width 173 height 14
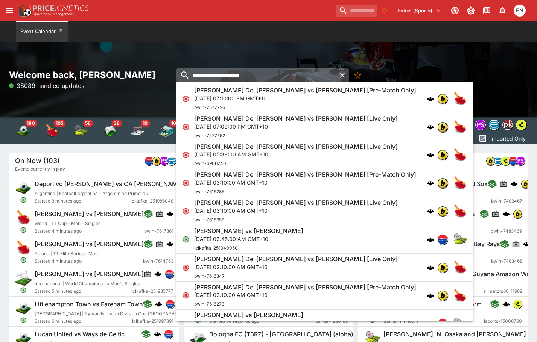
type input "**********"
click at [215, 75] on icon "button" at bounding box center [342, 75] width 9 height 9
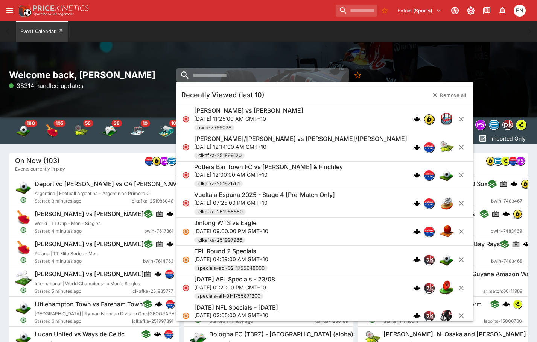
click at [215, 81] on div "Welcome back, Eamon Nunn 38314 handled updates" at bounding box center [268, 79] width 519 height 21
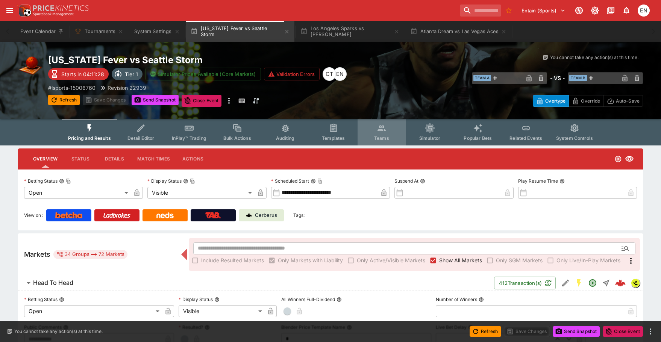
click at [387, 132] on button "Teams" at bounding box center [382, 132] width 48 height 27
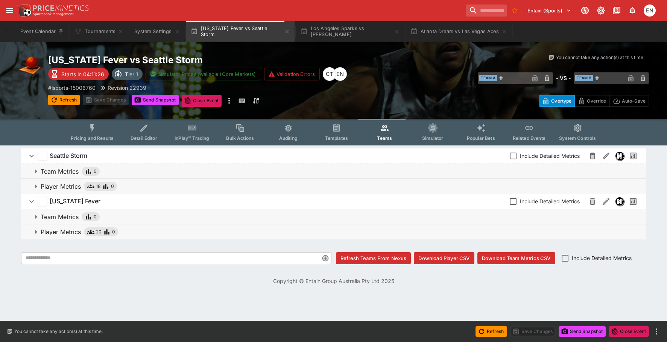
click at [74, 186] on p "Player Metrics" at bounding box center [61, 186] width 40 height 9
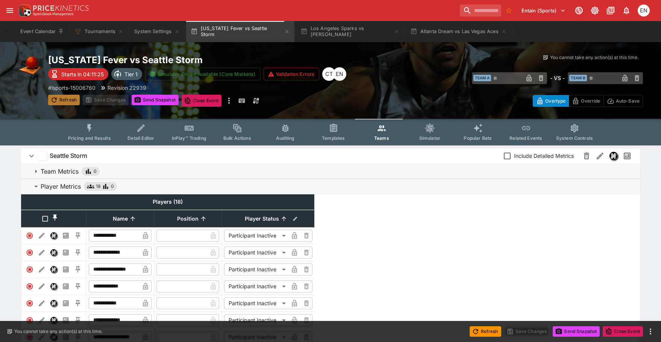
click at [65, 99] on button "Refresh" at bounding box center [64, 100] width 32 height 11
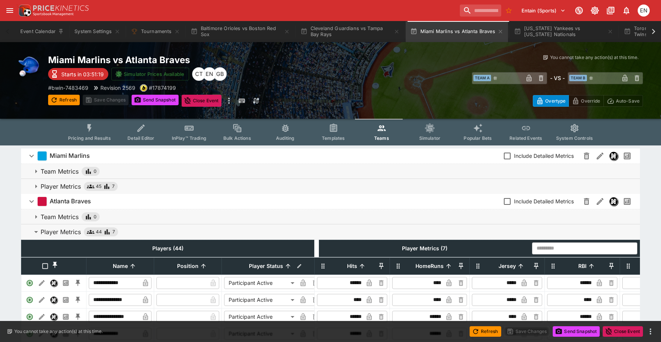
scroll to position [0, 164]
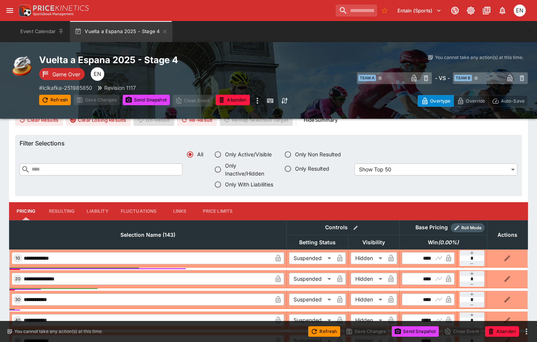
scroll to position [150, 0]
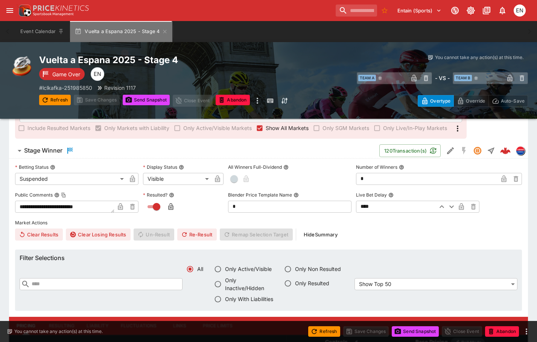
drag, startPoint x: 166, startPoint y: 30, endPoint x: 175, endPoint y: 29, distance: 8.7
click at [166, 30] on icon "button" at bounding box center [165, 32] width 6 height 6
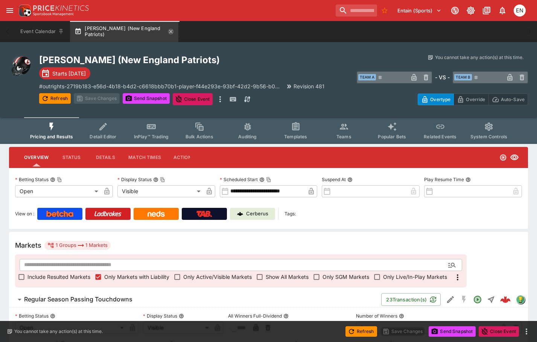
scroll to position [226, 0]
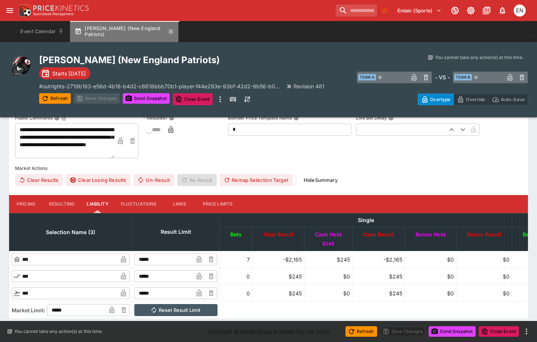
click at [172, 29] on icon "button" at bounding box center [171, 32] width 6 height 6
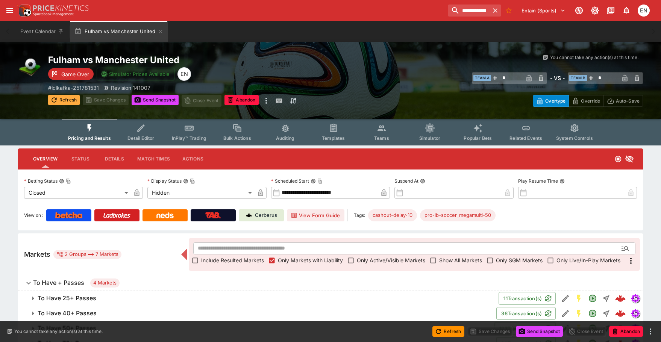
click at [62, 100] on button "Refresh" at bounding box center [64, 100] width 32 height 11
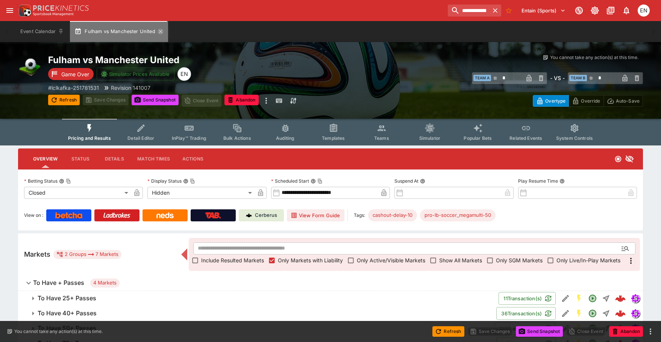
click at [159, 31] on icon "button" at bounding box center [160, 31] width 3 height 3
